Goal: Find specific page/section: Find specific page/section

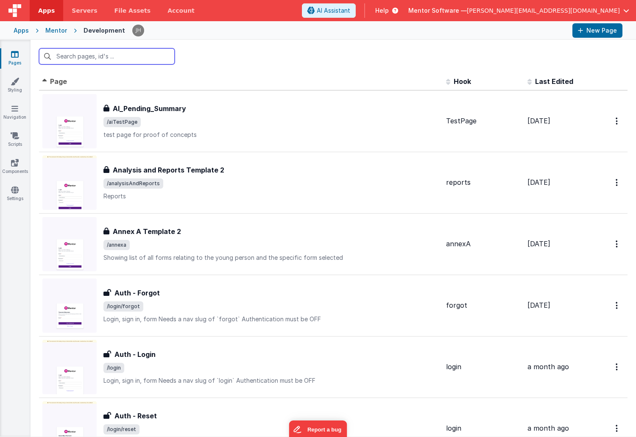
click at [123, 56] on input "text" at bounding box center [107, 56] width 136 height 16
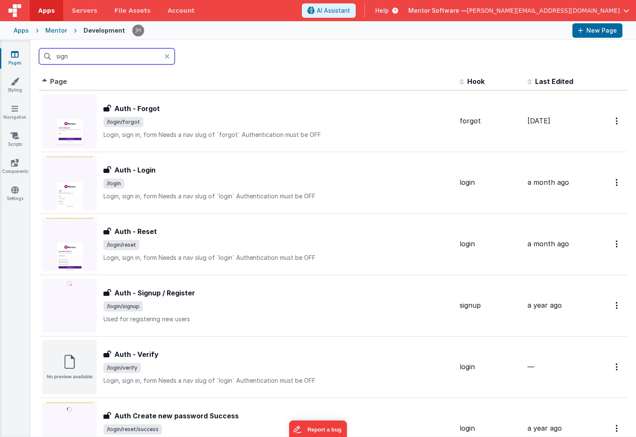
type input "sign"
click at [166, 55] on icon at bounding box center [167, 56] width 5 height 7
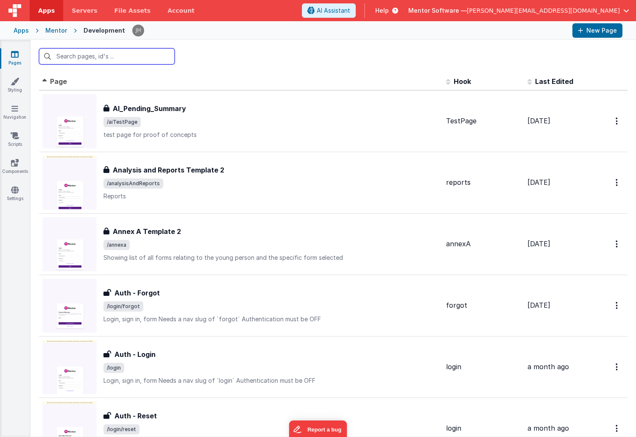
click at [118, 57] on input "text" at bounding box center [107, 56] width 136 height 16
click at [222, 61] on div at bounding box center [334, 56] width 606 height 33
click at [125, 59] on input "text" at bounding box center [107, 56] width 136 height 16
click at [17, 141] on link "Scripts" at bounding box center [15, 140] width 31 height 17
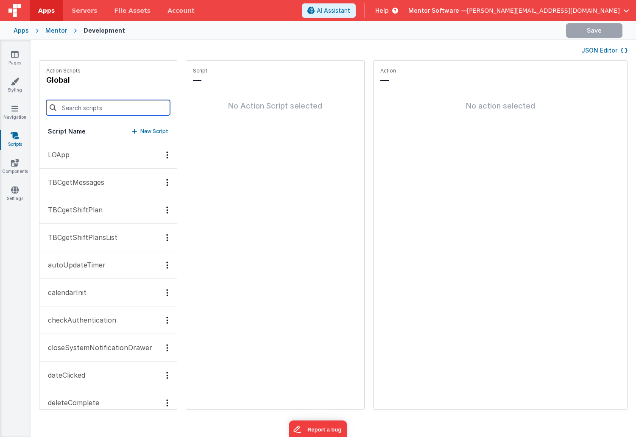
click at [96, 108] on input at bounding box center [108, 107] width 124 height 15
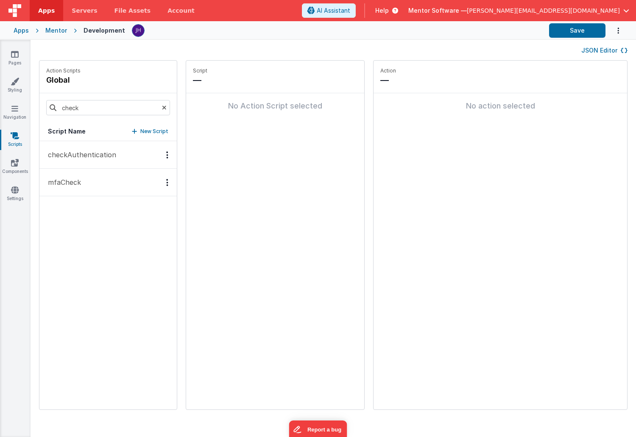
click at [88, 156] on p "checkAuthentication" at bounding box center [79, 155] width 73 height 10
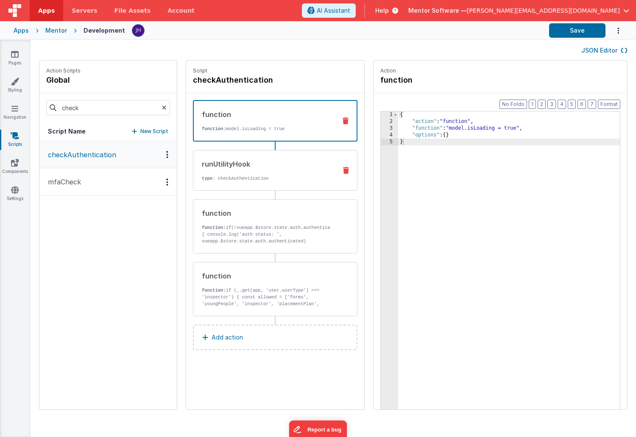
click at [266, 167] on div "runUtilityHook" at bounding box center [266, 164] width 128 height 10
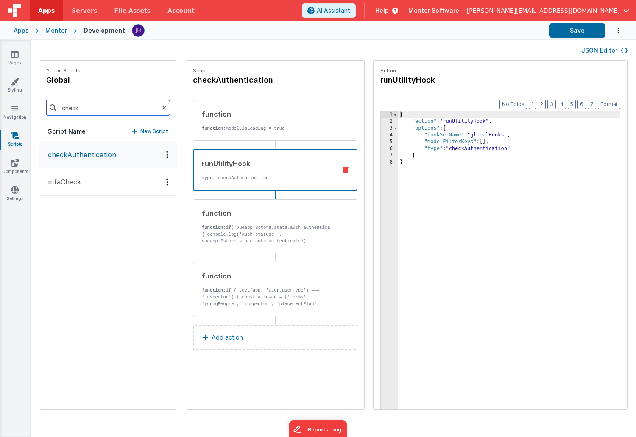
click at [96, 107] on input "check" at bounding box center [108, 107] width 124 height 15
type input "loapp"
click at [81, 154] on button "LOApp" at bounding box center [107, 155] width 137 height 28
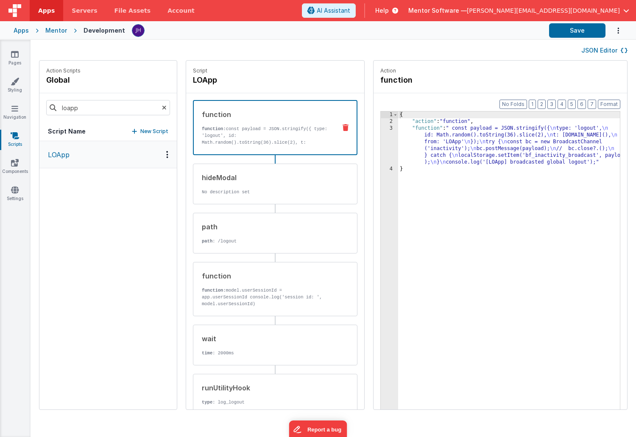
scroll to position [54, 0]
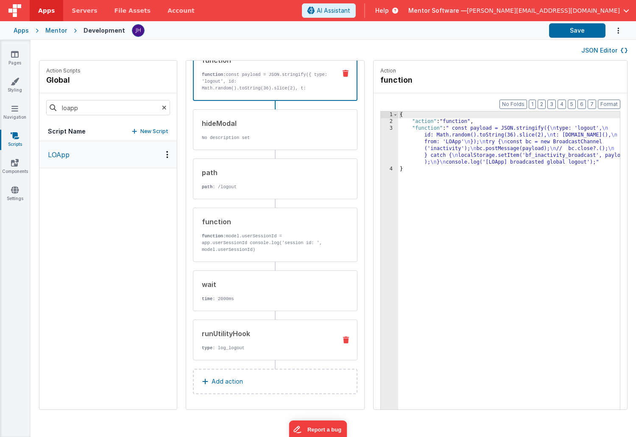
click at [235, 343] on div "runUtilityHook type : log_logout" at bounding box center [261, 340] width 137 height 23
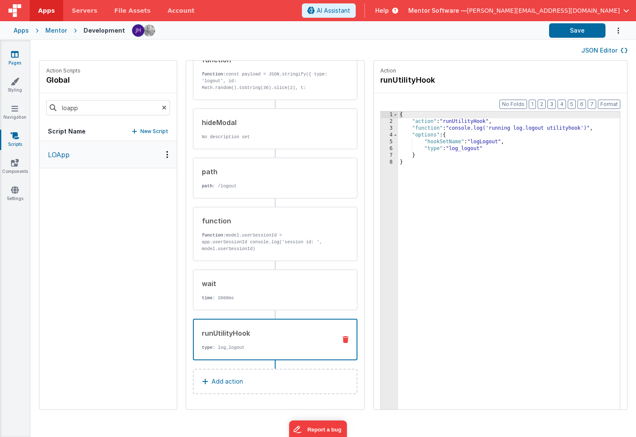
click at [16, 55] on icon at bounding box center [15, 54] width 8 height 8
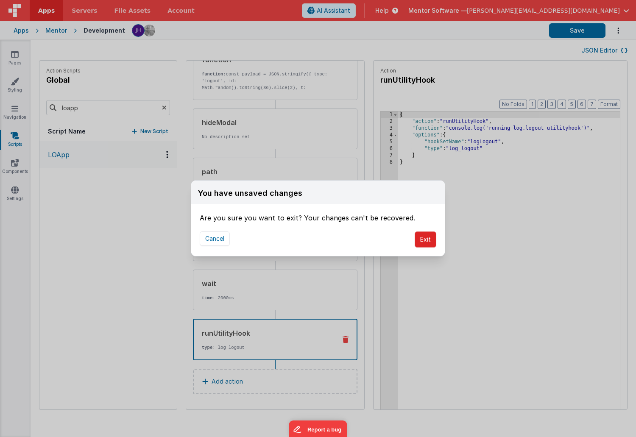
click at [423, 243] on button "Exit" at bounding box center [426, 240] width 22 height 16
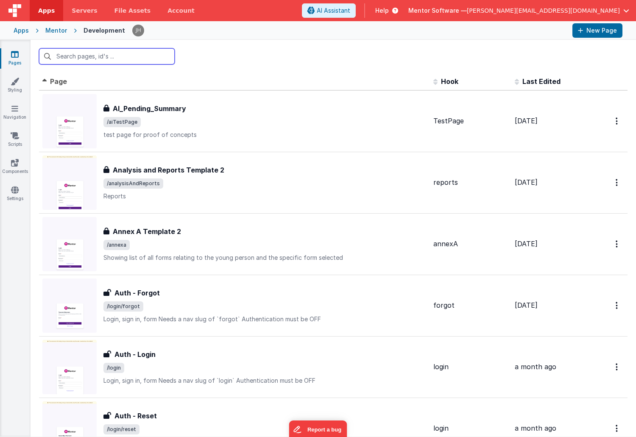
click at [96, 60] on input "text" at bounding box center [107, 56] width 136 height 16
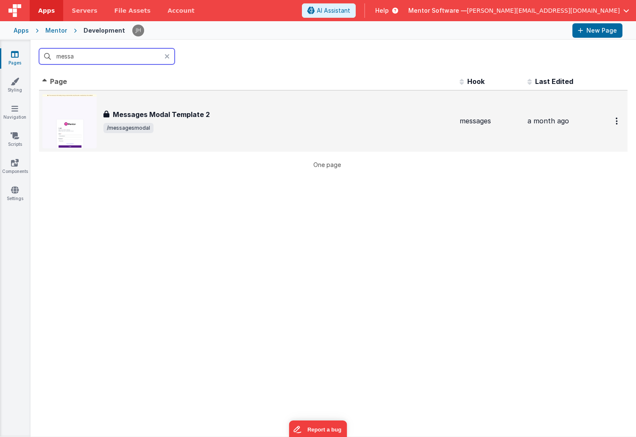
type input "messa"
click at [154, 114] on h3 "Messages Modal Template 2" at bounding box center [161, 114] width 97 height 10
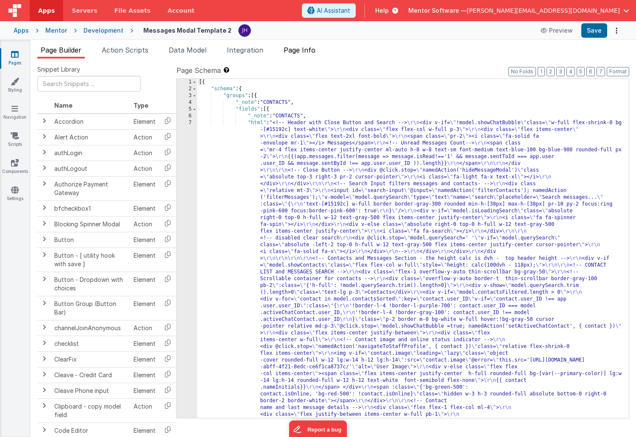
click at [308, 54] on li "Page Info" at bounding box center [299, 52] width 39 height 14
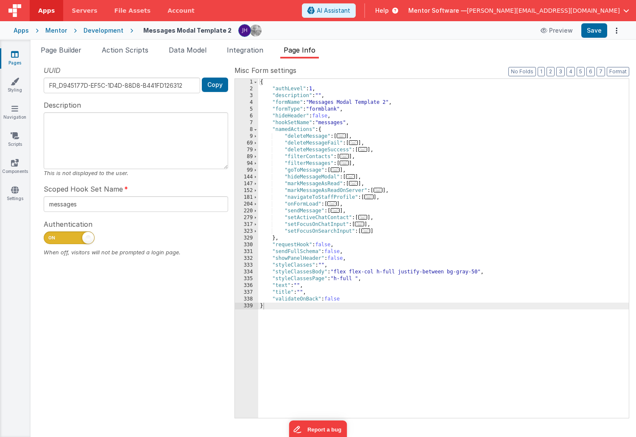
click at [333, 203] on span "..." at bounding box center [332, 204] width 9 height 5
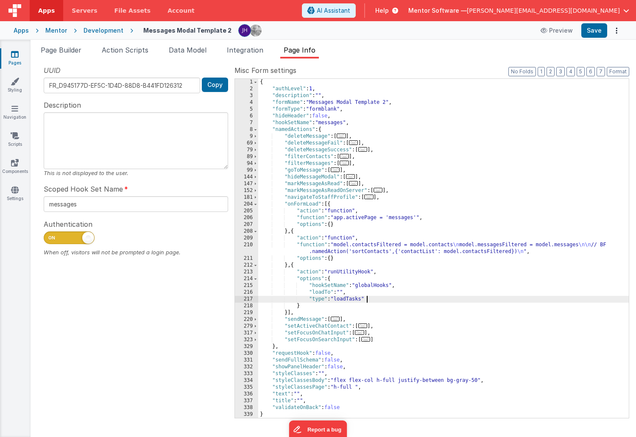
click at [369, 300] on div "{ "authLevel" : 1 , "description" : "" , "formName" : "Messages Modal Template …" at bounding box center [443, 255] width 371 height 353
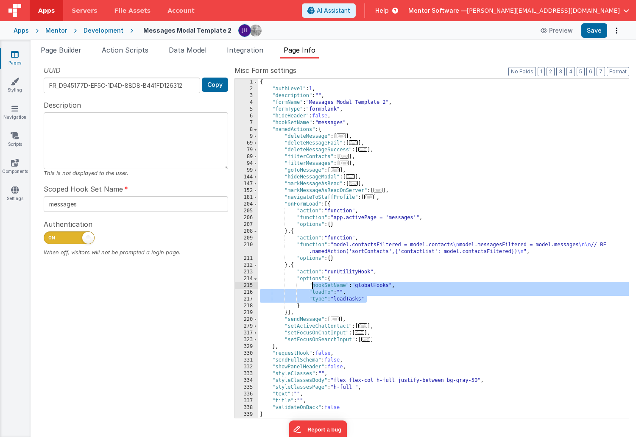
drag, startPoint x: 374, startPoint y: 299, endPoint x: 311, endPoint y: 285, distance: 64.3
click at [311, 285] on div "{ "authLevel" : 1 , "description" : "" , "formName" : "Messages Modal Template …" at bounding box center [443, 255] width 371 height 353
click at [416, 300] on div "{ "authLevel" : 1 , "description" : "" , "formName" : "Messages Modal Template …" at bounding box center [443, 255] width 371 height 353
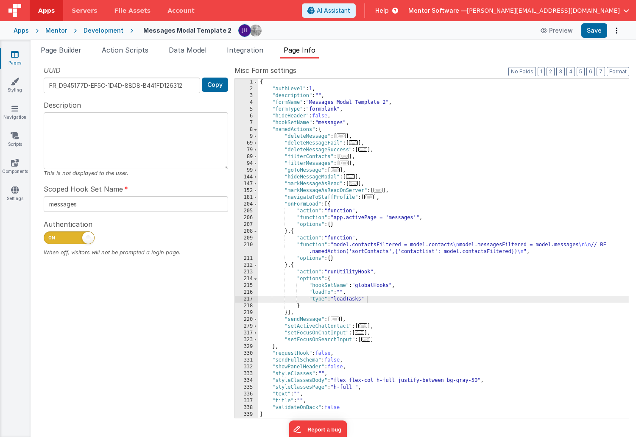
click at [11, 57] on icon at bounding box center [15, 54] width 8 height 8
